Goal: Find specific page/section: Find specific page/section

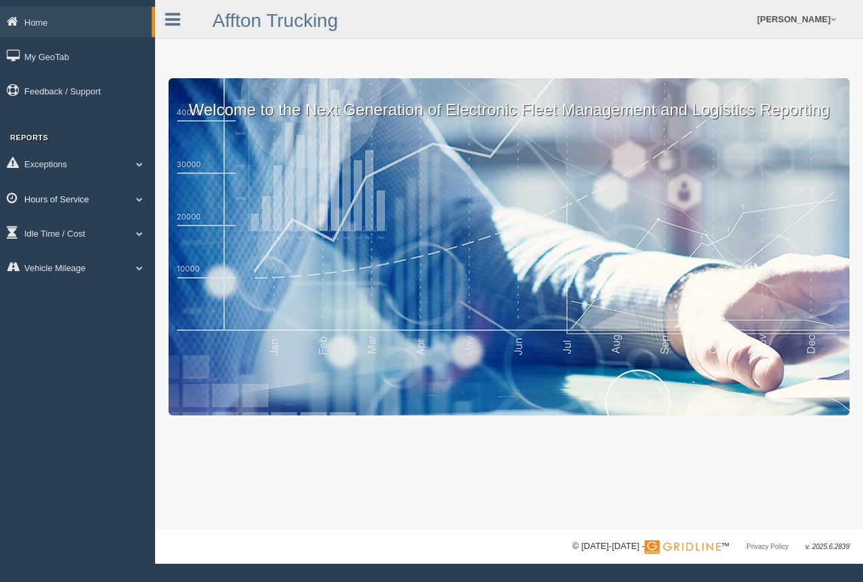
click at [76, 194] on link "Hours of Service" at bounding box center [77, 198] width 155 height 30
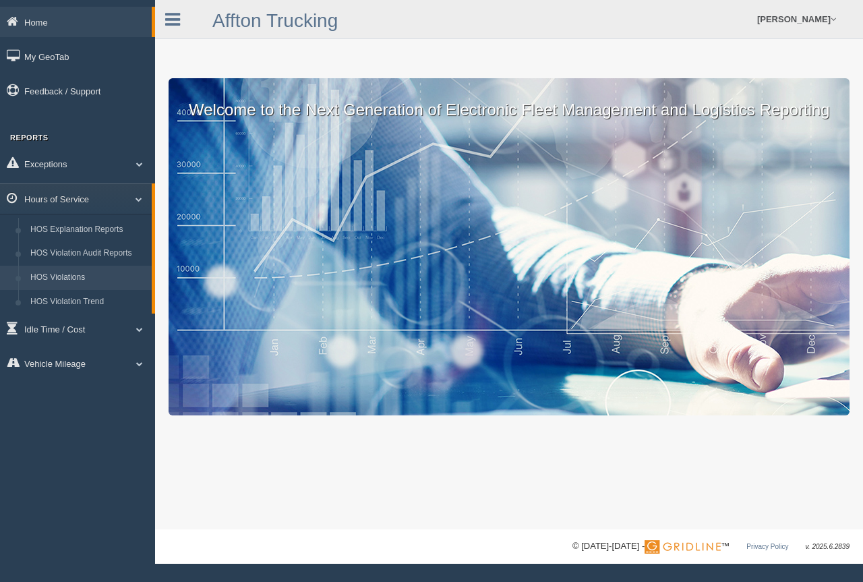
click at [53, 273] on link "HOS Violations" at bounding box center [87, 278] width 127 height 24
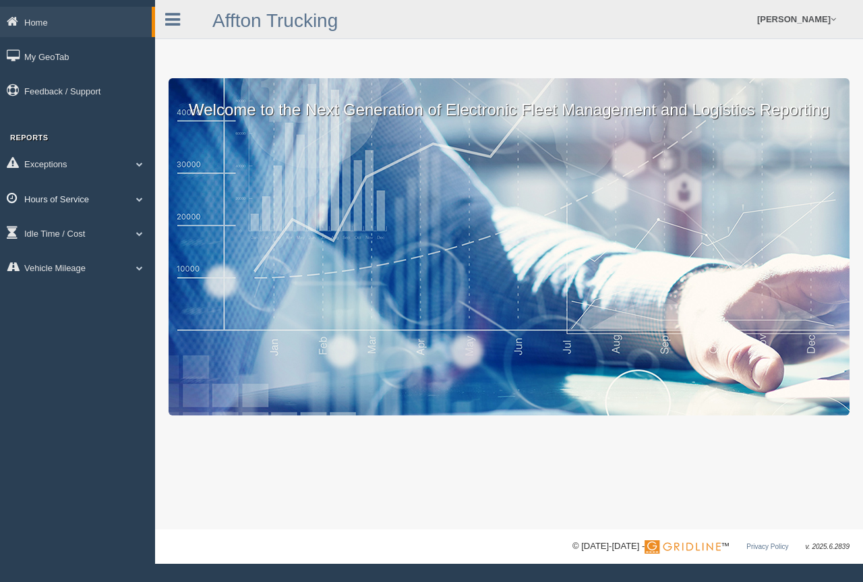
click at [61, 193] on link "Hours of Service" at bounding box center [77, 198] width 155 height 30
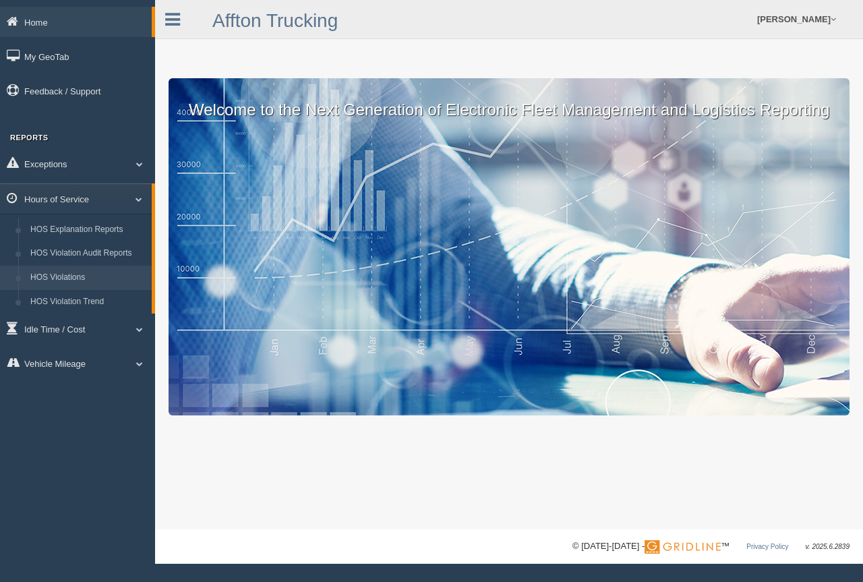
click at [54, 271] on link "HOS Violations" at bounding box center [87, 278] width 127 height 24
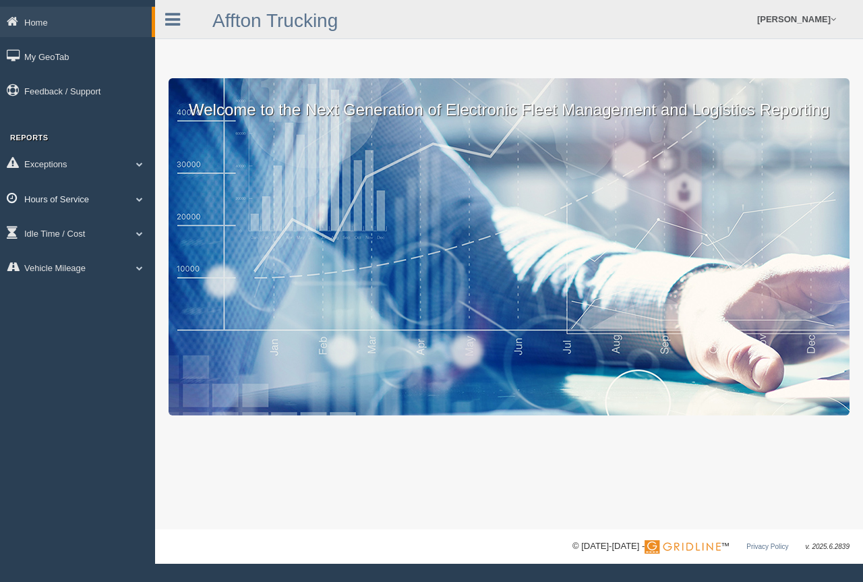
click at [141, 196] on span at bounding box center [140, 199] width 18 height 7
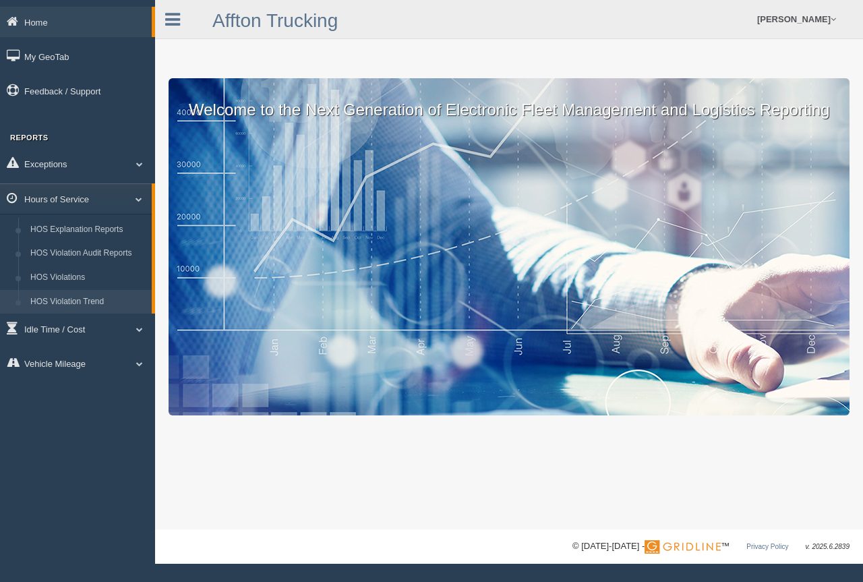
click at [91, 295] on link "HOS Violation Trend" at bounding box center [87, 302] width 127 height 24
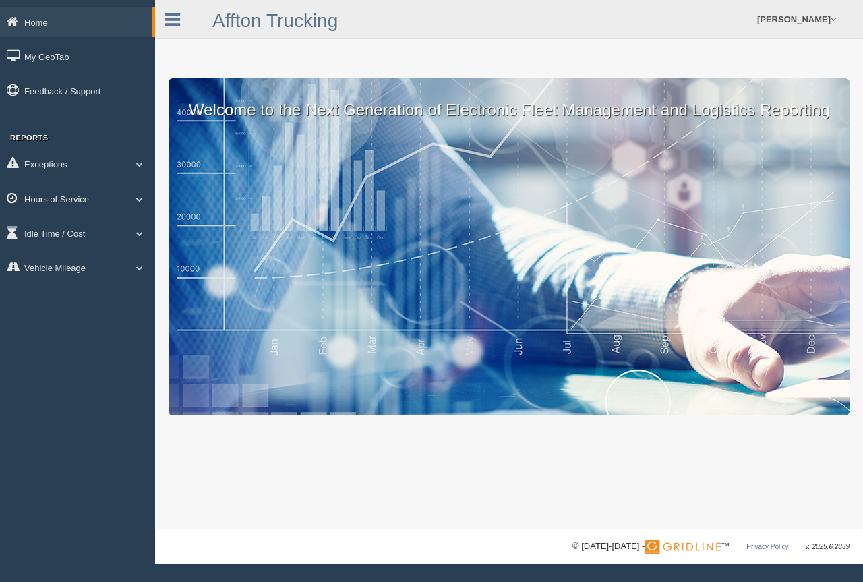
click at [139, 196] on span at bounding box center [140, 199] width 18 height 7
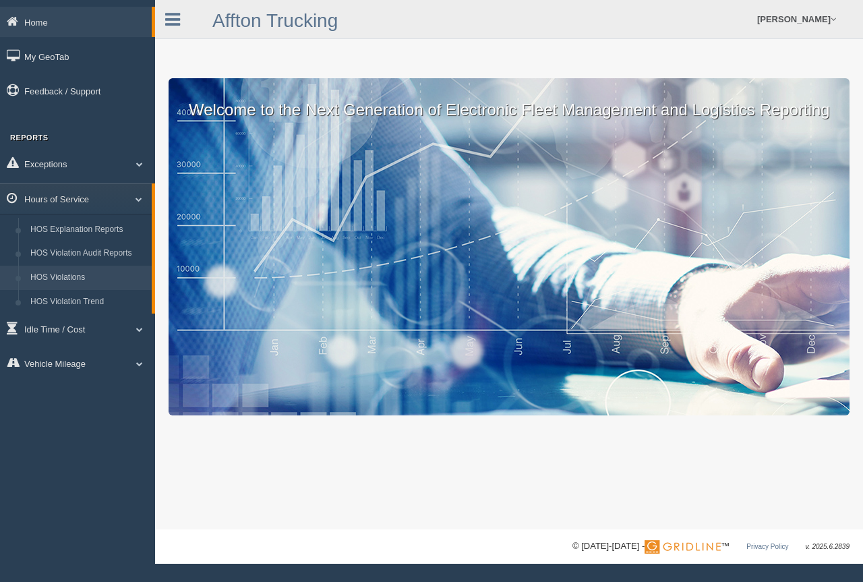
click at [69, 272] on link "HOS Violations" at bounding box center [87, 278] width 127 height 24
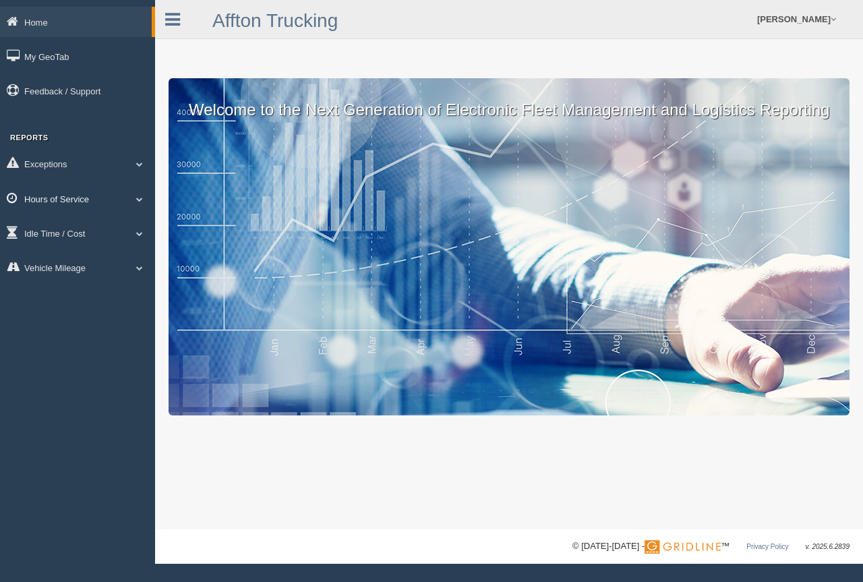
click at [140, 198] on span at bounding box center [140, 199] width 18 height 7
